Goal: Task Accomplishment & Management: Complete application form

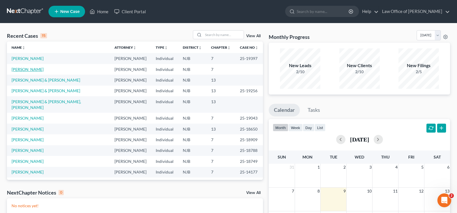
click at [25, 69] on link "[PERSON_NAME]" at bounding box center [28, 69] width 32 height 5
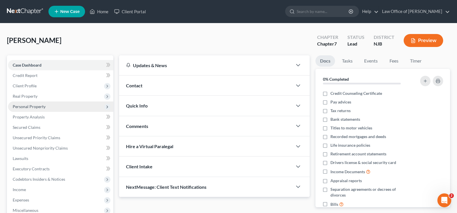
click at [26, 105] on span "Personal Property" at bounding box center [29, 106] width 33 height 5
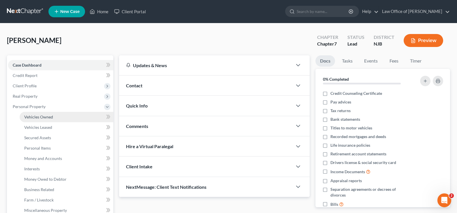
click at [31, 116] on span "Vehicles Owned" at bounding box center [38, 117] width 29 height 5
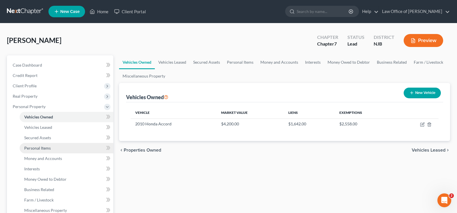
click at [31, 147] on span "Personal Items" at bounding box center [37, 148] width 27 height 5
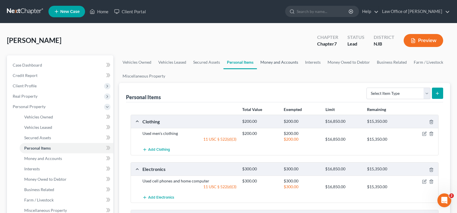
click at [277, 60] on link "Money and Accounts" at bounding box center [279, 62] width 45 height 14
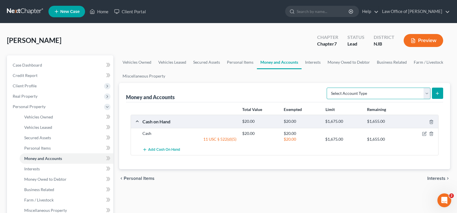
click at [427, 91] on select "Select Account Type Brokerage Cash on Hand Certificates of Deposit Checking Acc…" at bounding box center [379, 94] width 104 height 12
select select "checking"
click at [328, 88] on select "Select Account Type Brokerage Cash on Hand Certificates of Deposit Checking Acc…" at bounding box center [379, 94] width 104 height 12
click at [437, 91] on icon "submit" at bounding box center [437, 93] width 5 height 5
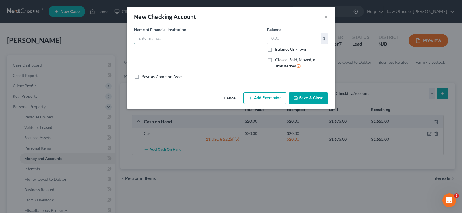
click at [170, 39] on input "text" at bounding box center [197, 38] width 127 height 11
click at [193, 40] on input "TD Bank ending" at bounding box center [197, 38] width 127 height 11
type input "TD Bank ending 1434"
type input "10.00"
click at [254, 99] on button "Add Exemption" at bounding box center [264, 98] width 43 height 12
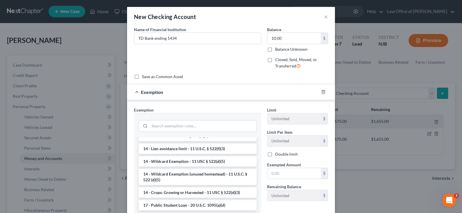
scroll to position [124, 0]
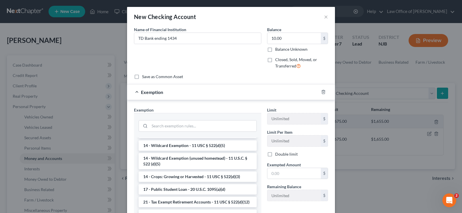
drag, startPoint x: 205, startPoint y: 160, endPoint x: 196, endPoint y: 169, distance: 13.1
click at [205, 160] on li "14 - Wildcard Exemption (unused homestead) - 11 U.S.C. § 522 (d)(5)" at bounding box center [198, 161] width 118 height 16
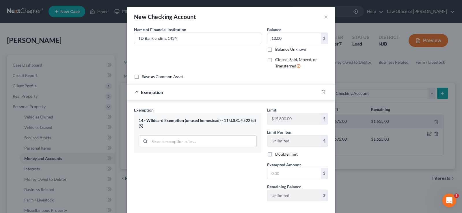
click at [198, 158] on div "Exemption Set must be selected for CA. Exemption * 14 - Wildcard Exemption (unu…" at bounding box center [197, 156] width 133 height 99
click at [275, 168] on div "$" at bounding box center [297, 174] width 61 height 12
type input "10.00"
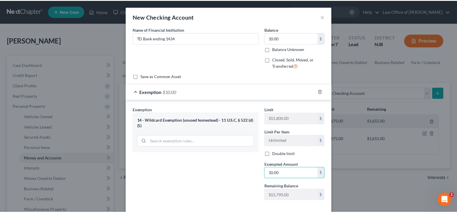
scroll to position [29, 0]
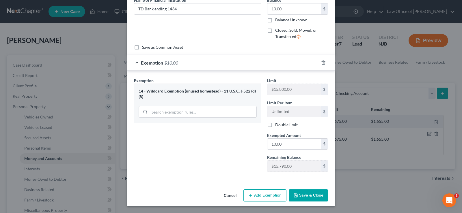
click at [301, 196] on button "Save & Close" at bounding box center [308, 196] width 39 height 12
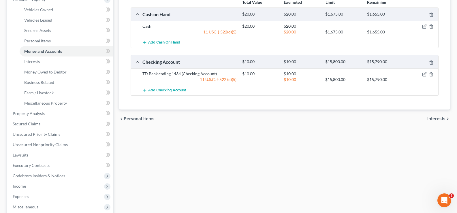
scroll to position [106, 0]
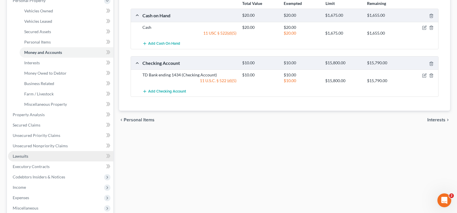
click at [20, 155] on span "Lawsuits" at bounding box center [21, 156] width 16 height 5
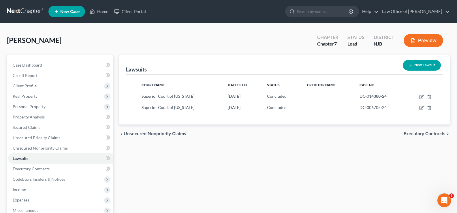
click at [422, 66] on button "New Lawsuit" at bounding box center [422, 65] width 38 height 11
select select "0"
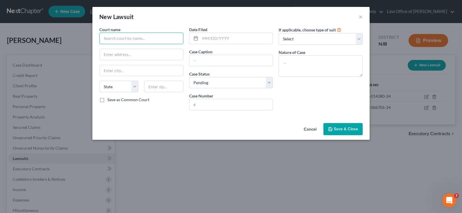
click at [129, 42] on input "text" at bounding box center [141, 39] width 84 height 12
type input "Superior Court of [US_STATE]"
click at [203, 38] on input "text" at bounding box center [236, 38] width 73 height 11
type input "[DATE]"
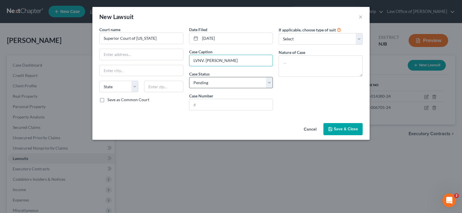
type input "LVNV. [PERSON_NAME]"
click at [207, 85] on select "Select Pending On Appeal Concluded" at bounding box center [231, 83] width 84 height 12
select select "2"
click at [189, 77] on select "Select Pending On Appeal Concluded" at bounding box center [231, 83] width 84 height 12
click at [204, 108] on input "text" at bounding box center [230, 104] width 83 height 11
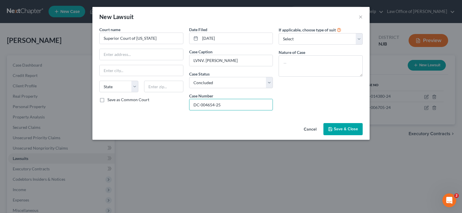
type input "DC-004654-25"
click at [338, 130] on span "Save & Close" at bounding box center [346, 129] width 24 height 5
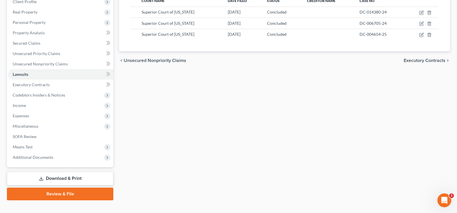
scroll to position [93, 0]
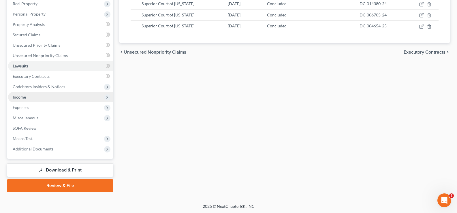
click at [27, 98] on span "Income" at bounding box center [60, 97] width 105 height 10
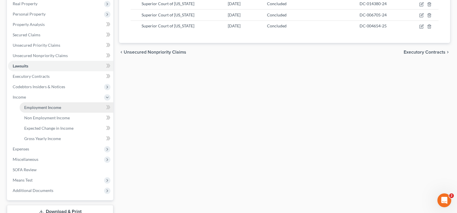
click at [50, 109] on span "Employment Income" at bounding box center [42, 107] width 37 height 5
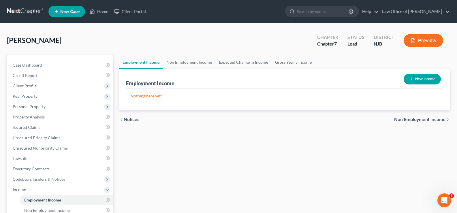
click at [412, 76] on button "New Income" at bounding box center [422, 79] width 37 height 11
select select "0"
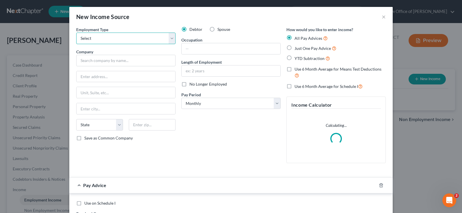
click at [121, 39] on select "Select Full or [DEMOGRAPHIC_DATA] Employment Self Employment" at bounding box center [125, 39] width 99 height 12
select select "0"
click at [76, 33] on select "Select Full or [DEMOGRAPHIC_DATA] Employment Self Employment" at bounding box center [125, 39] width 99 height 12
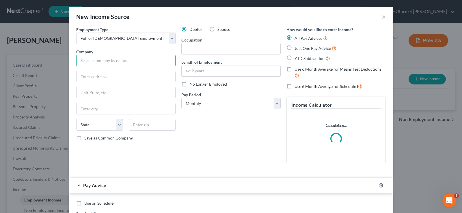
drag, startPoint x: 102, startPoint y: 59, endPoint x: 102, endPoint y: 63, distance: 3.8
click at [102, 60] on input "text" at bounding box center [125, 61] width 99 height 12
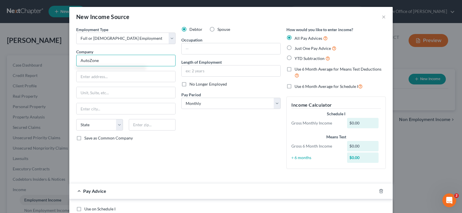
type input "AutoZone"
click at [188, 51] on input "text" at bounding box center [231, 48] width 99 height 11
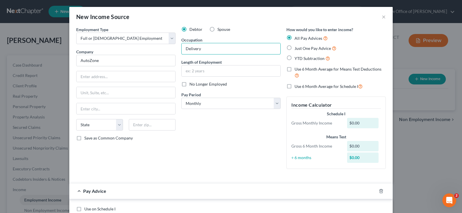
type input "Delivery Person"
click at [198, 73] on input "text" at bounding box center [231, 71] width 99 height 11
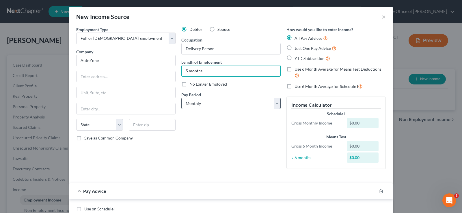
type input "5 months"
click at [201, 103] on select "Select Monthly Twice Monthly Every Other Week Weekly" at bounding box center [230, 104] width 99 height 12
select select "2"
click at [181, 98] on select "Select Monthly Twice Monthly Every Other Week Weekly" at bounding box center [230, 104] width 99 height 12
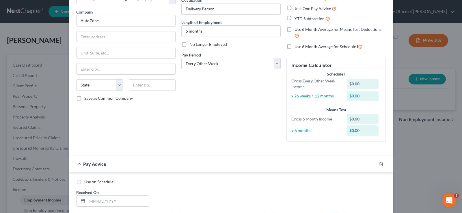
scroll to position [2, 0]
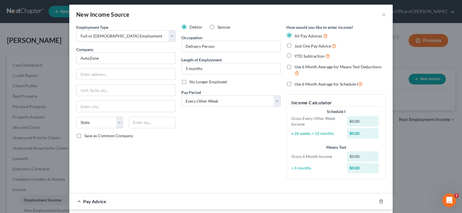
click at [294, 66] on label "Use 6 Month Average for Means Test Deductions" at bounding box center [339, 70] width 91 height 12
click at [297, 66] on input "Use 6 Month Average for Means Test Deductions" at bounding box center [299, 66] width 4 height 4
checkbox input "true"
drag, startPoint x: 287, startPoint y: 84, endPoint x: 330, endPoint y: 87, distance: 43.1
click at [294, 83] on label "Use 6 Month Average for Schedule I" at bounding box center [328, 84] width 68 height 7
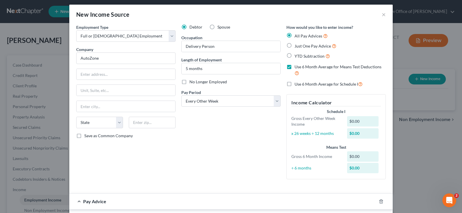
click at [297, 83] on input "Use 6 Month Average for Schedule I" at bounding box center [299, 83] width 4 height 4
checkbox input "true"
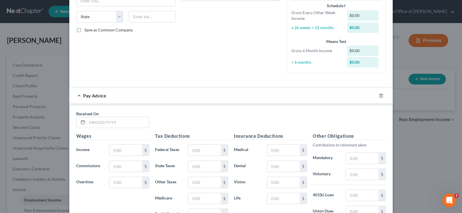
scroll to position [115, 0]
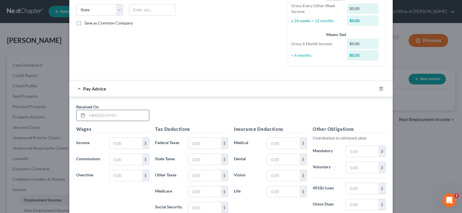
click at [112, 115] on input "text" at bounding box center [118, 115] width 62 height 11
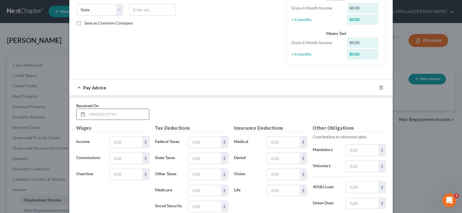
click at [102, 111] on input "text" at bounding box center [118, 114] width 62 height 11
type input "[DATE]"
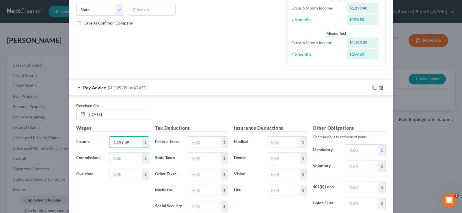
type input "1,199.39"
click at [191, 143] on input "text" at bounding box center [204, 142] width 33 height 11
type input "189.21"
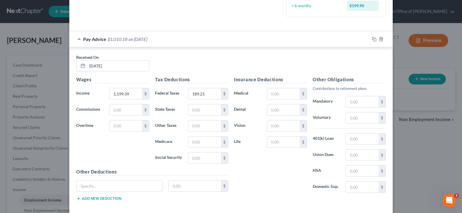
scroll to position [192, 0]
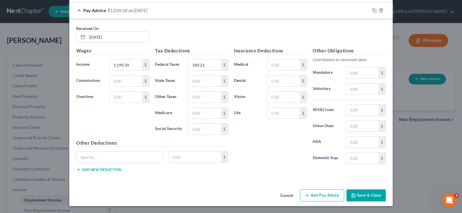
drag, startPoint x: 320, startPoint y: 198, endPoint x: 256, endPoint y: 204, distance: 63.8
click at [320, 197] on button "Add Pay Advice" at bounding box center [322, 196] width 44 height 12
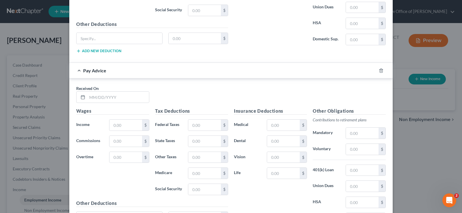
scroll to position [320, 0]
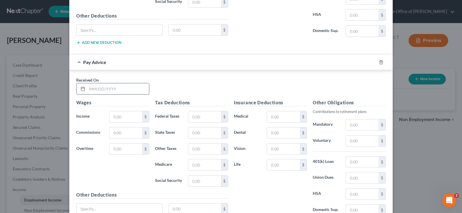
click at [93, 86] on input "text" at bounding box center [118, 88] width 62 height 11
type input "[DATE]"
type input "1,369.69"
click at [201, 117] on input "text" at bounding box center [204, 116] width 33 height 11
type input "228.22"
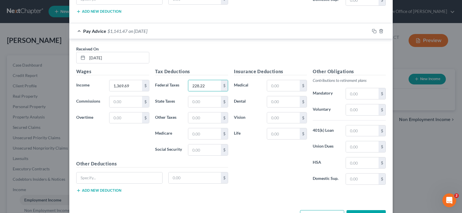
scroll to position [371, 0]
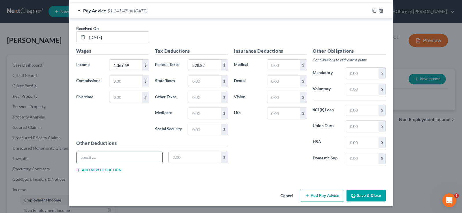
click at [80, 154] on input "text" at bounding box center [119, 157] width 86 height 11
type input "Garnishment"
type input "130.12"
drag, startPoint x: 319, startPoint y: 196, endPoint x: 258, endPoint y: 212, distance: 64.0
click at [319, 195] on button "Add Pay Advice" at bounding box center [322, 196] width 44 height 12
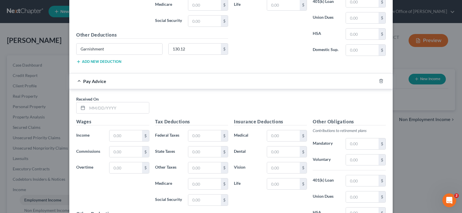
scroll to position [487, 0]
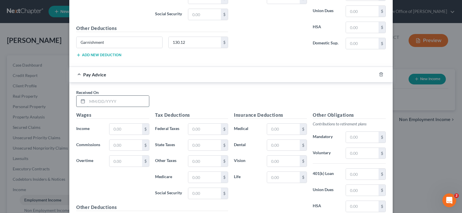
click at [91, 99] on input "text" at bounding box center [118, 101] width 62 height 11
type input "[DATE]"
type input "1,204.89"
click at [186, 136] on div "Tax Deductions Federal Taxes $ State Taxes $ Other Taxes $ Medicare $ Social Se…" at bounding box center [191, 158] width 79 height 92
click at [202, 124] on input "text" at bounding box center [204, 129] width 33 height 11
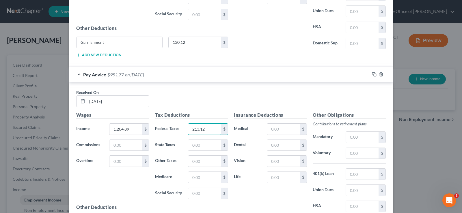
type input "213.12"
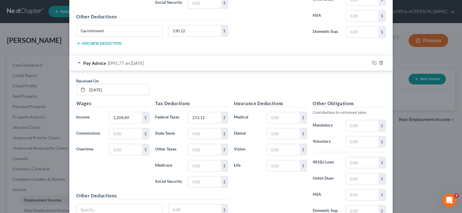
scroll to position [551, 0]
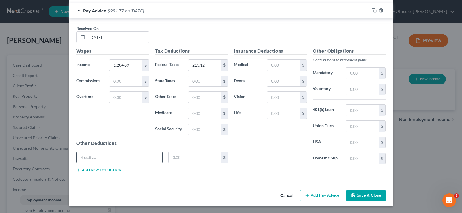
click at [106, 155] on input "text" at bounding box center [119, 157] width 86 height 11
type input "Garnishment"
click at [177, 159] on input "text" at bounding box center [195, 157] width 53 height 11
type input "130.48"
click at [317, 194] on button "Add Pay Advice" at bounding box center [322, 196] width 44 height 12
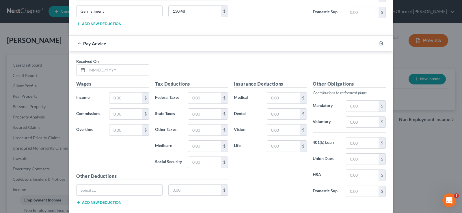
scroll to position [712, 0]
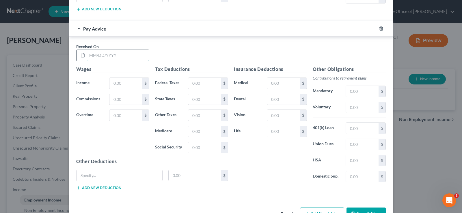
click at [93, 57] on input "text" at bounding box center [118, 55] width 62 height 11
type input "[DATE]"
click at [123, 83] on input "text" at bounding box center [125, 83] width 33 height 11
type input "1,091.18"
click at [195, 81] on input "text" at bounding box center [204, 83] width 33 height 11
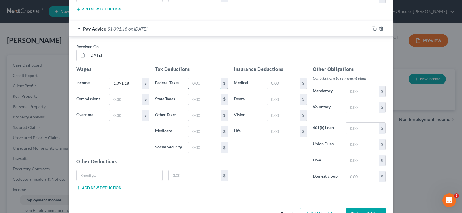
click at [193, 80] on input "text" at bounding box center [204, 83] width 33 height 11
type input "164.74"
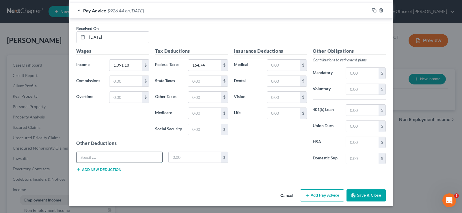
click at [93, 154] on input "text" at bounding box center [119, 157] width 86 height 11
type input "Garnishment"
click at [185, 156] on input "text" at bounding box center [195, 157] width 53 height 11
type input "109.12"
drag, startPoint x: 317, startPoint y: 193, endPoint x: 453, endPoint y: 212, distance: 137.0
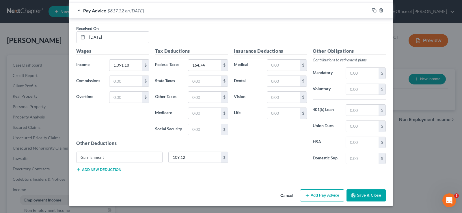
click at [319, 194] on button "Add Pay Advice" at bounding box center [322, 196] width 44 height 12
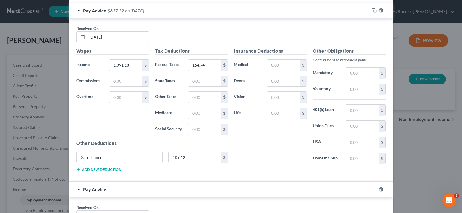
scroll to position [909, 0]
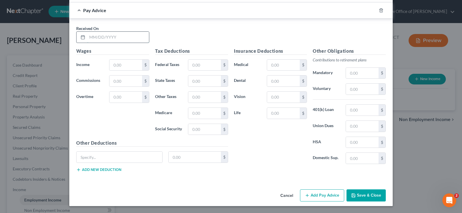
click at [87, 35] on input "text" at bounding box center [118, 37] width 62 height 11
click at [115, 35] on input "[DATE]" at bounding box center [118, 37] width 62 height 11
type input "[DATE]"
type input "1,158.70"
click at [195, 66] on input "text" at bounding box center [204, 65] width 33 height 11
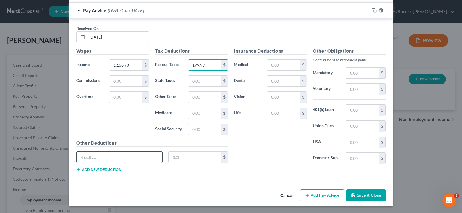
type input "179.99"
click at [90, 159] on input "text" at bounding box center [119, 157] width 86 height 11
type input "Garnishment"
click at [171, 158] on input "text" at bounding box center [195, 157] width 53 height 11
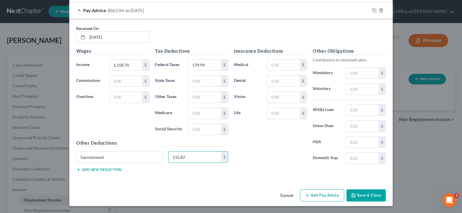
type input "115.87"
click at [315, 192] on button "Add Pay Advice" at bounding box center [322, 196] width 44 height 12
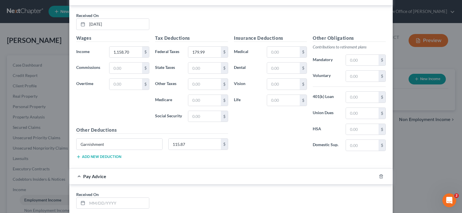
scroll to position [950, 0]
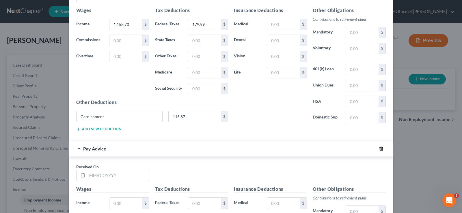
click at [379, 149] on icon "button" at bounding box center [381, 149] width 5 height 5
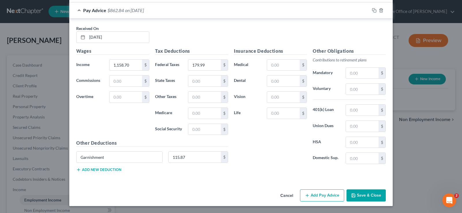
scroll to position [909, 0]
click at [363, 193] on button "Save & Close" at bounding box center [365, 196] width 39 height 12
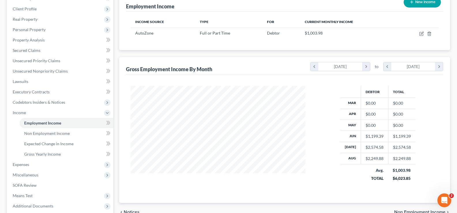
scroll to position [78, 0]
click at [20, 162] on span "Expenses" at bounding box center [21, 164] width 16 height 5
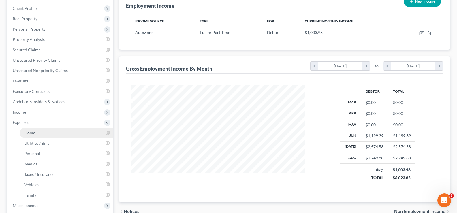
click at [30, 132] on span "Home" at bounding box center [29, 132] width 11 height 5
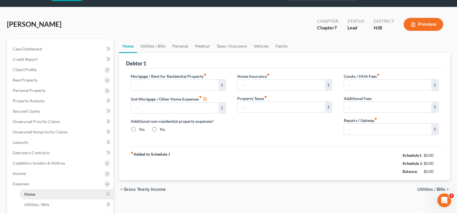
type input "1,800.00"
type input "0.00"
radio input "true"
type input "0.00"
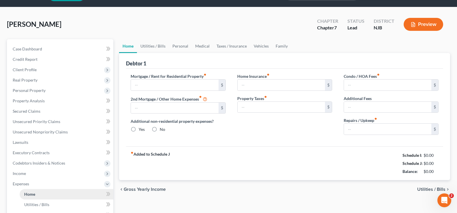
type input "0.00"
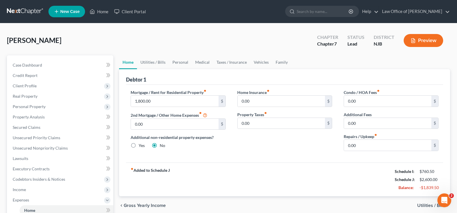
click at [408, 38] on button "Preview" at bounding box center [424, 40] width 40 height 13
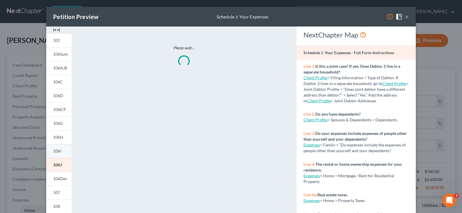
click at [53, 151] on span "106I" at bounding box center [57, 151] width 8 height 5
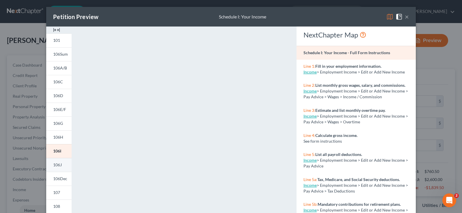
click at [51, 166] on link "106J" at bounding box center [58, 165] width 25 height 14
